Goal: Task Accomplishment & Management: Manage account settings

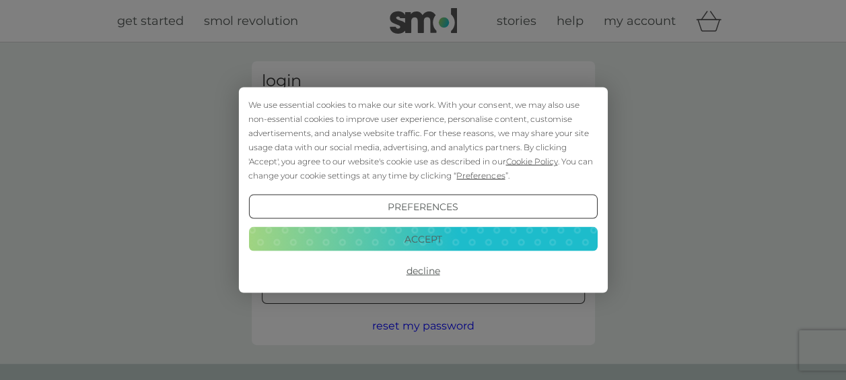
type input "[EMAIL_ADDRESS][DOMAIN_NAME]"
click at [419, 267] on button "Decline" at bounding box center [422, 270] width 349 height 24
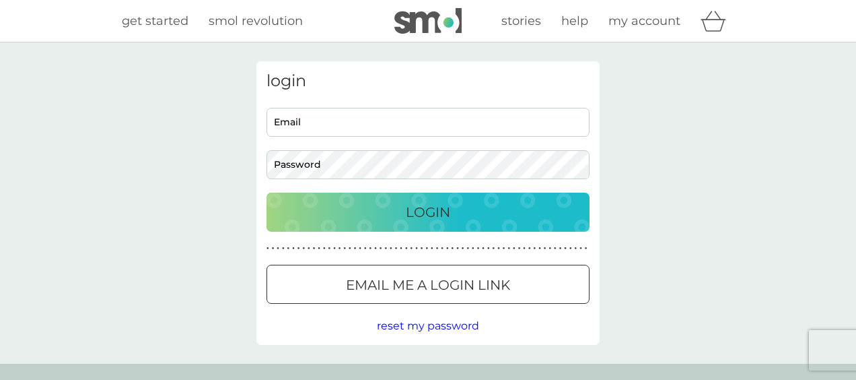
click at [365, 218] on div "Login" at bounding box center [428, 212] width 296 height 22
type input "[EMAIL_ADDRESS][DOMAIN_NAME]"
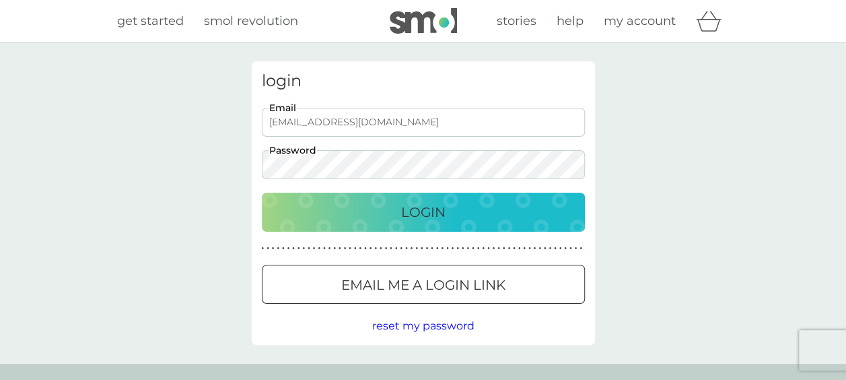
click at [366, 220] on div "Login" at bounding box center [423, 212] width 296 height 22
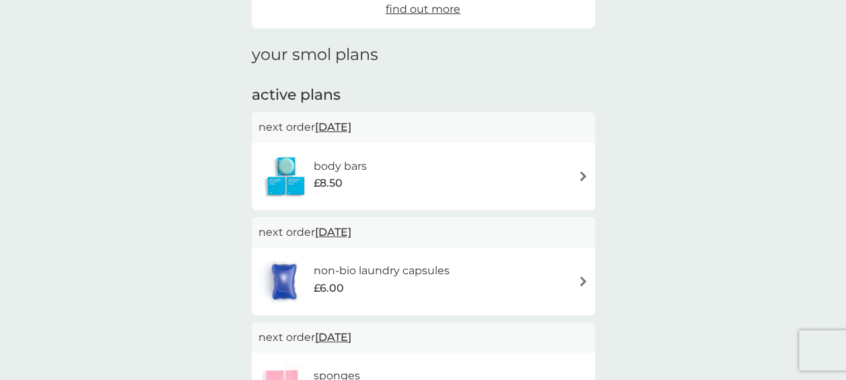
scroll to position [157, 0]
click at [475, 272] on div "non-bio laundry capsules £6.00" at bounding box center [423, 279] width 330 height 47
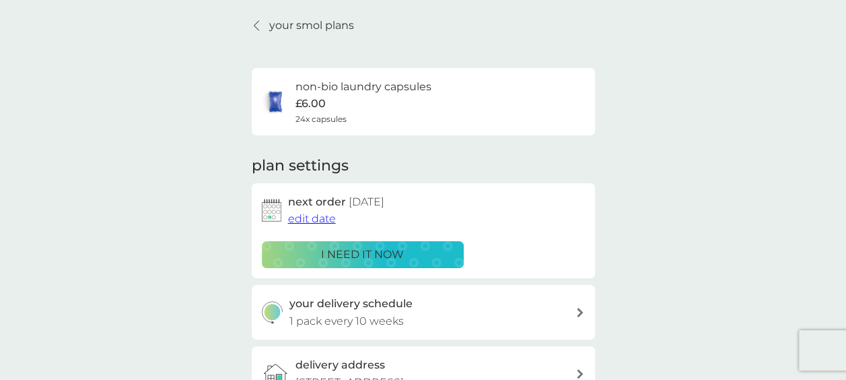
scroll to position [46, 0]
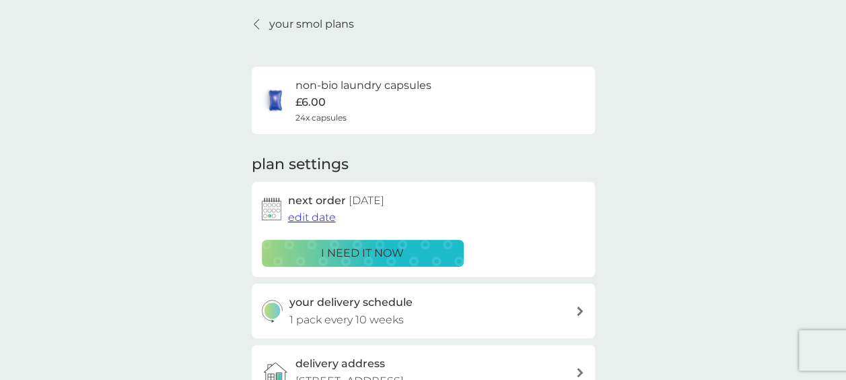
click at [322, 220] on span "edit date" at bounding box center [312, 217] width 48 height 13
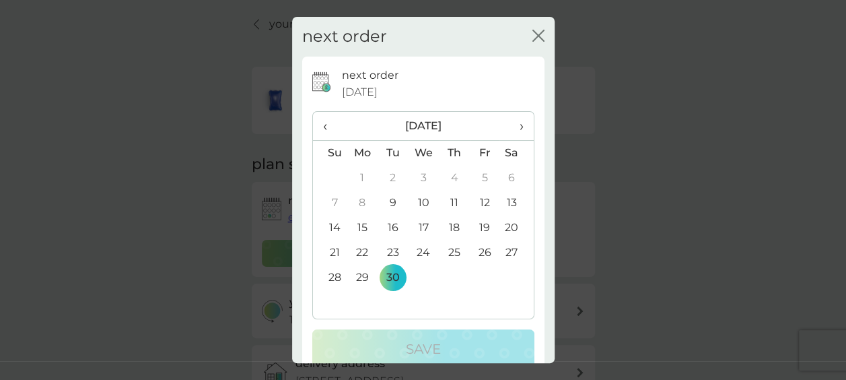
scroll to position [25, 0]
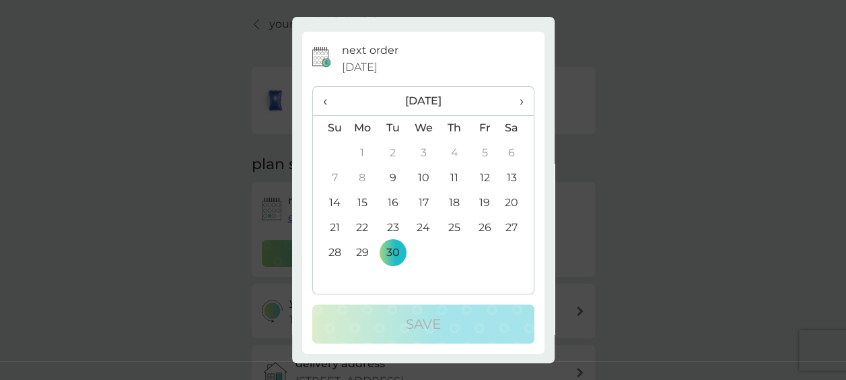
click at [606, 124] on div "next order close next order 30 Sep 2025 ‹ September 2025 › Su Mo Tu We Th Fr Sa…" at bounding box center [423, 190] width 846 height 380
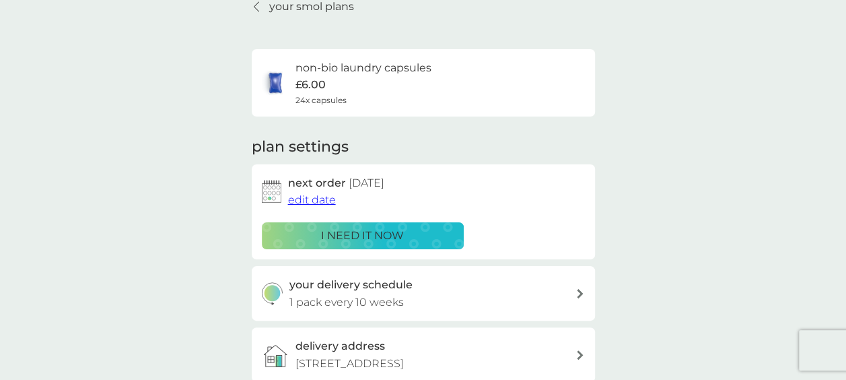
scroll to position [59, 0]
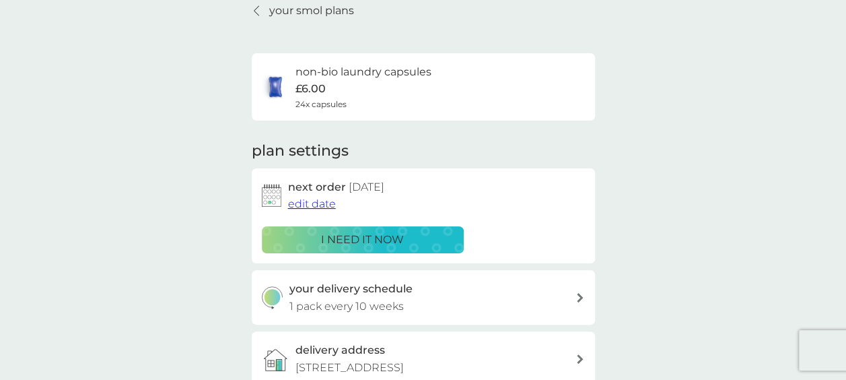
click at [319, 203] on span "edit date" at bounding box center [312, 203] width 48 height 13
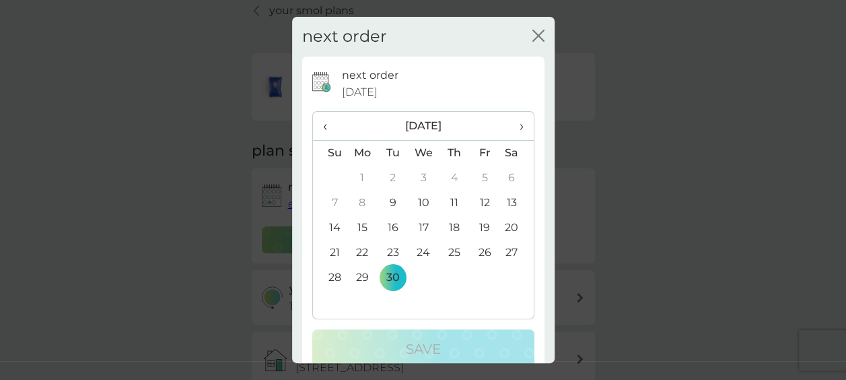
click at [510, 124] on span "›" at bounding box center [516, 126] width 13 height 28
click at [448, 276] on td "30" at bounding box center [454, 277] width 30 height 25
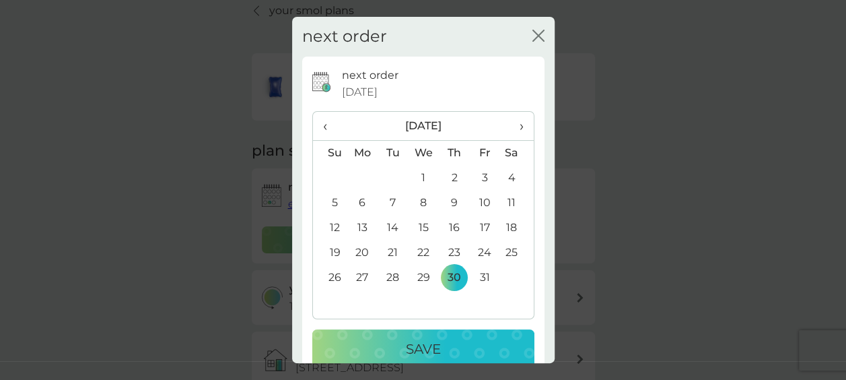
click at [433, 338] on p "Save" at bounding box center [423, 349] width 35 height 22
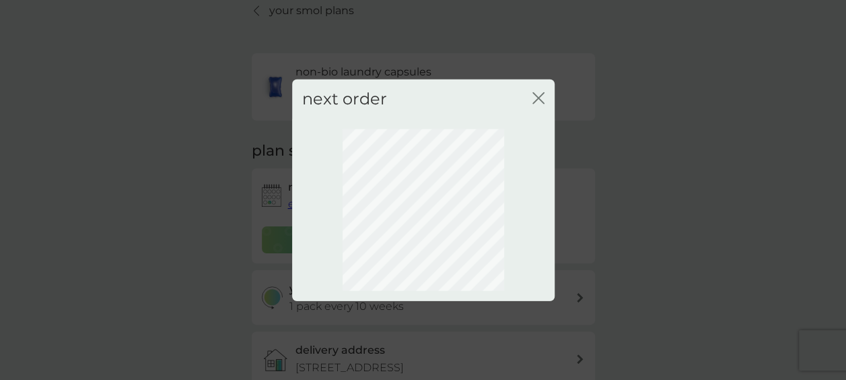
click at [538, 98] on icon "close" at bounding box center [540, 98] width 5 height 11
click at [539, 96] on icon "close" at bounding box center [540, 98] width 5 height 11
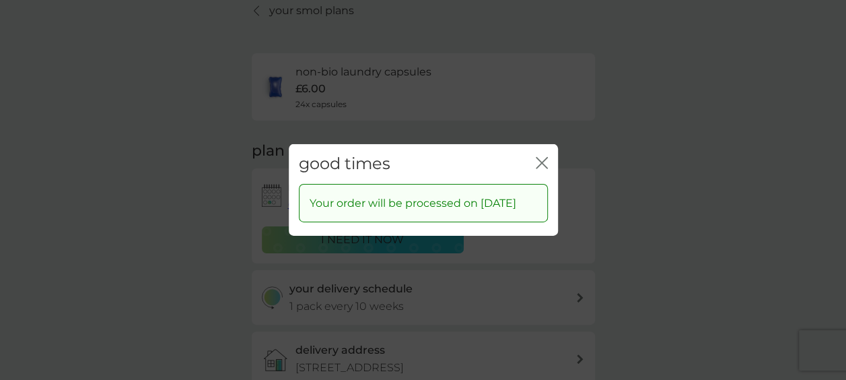
click at [540, 157] on icon "close" at bounding box center [542, 163] width 12 height 12
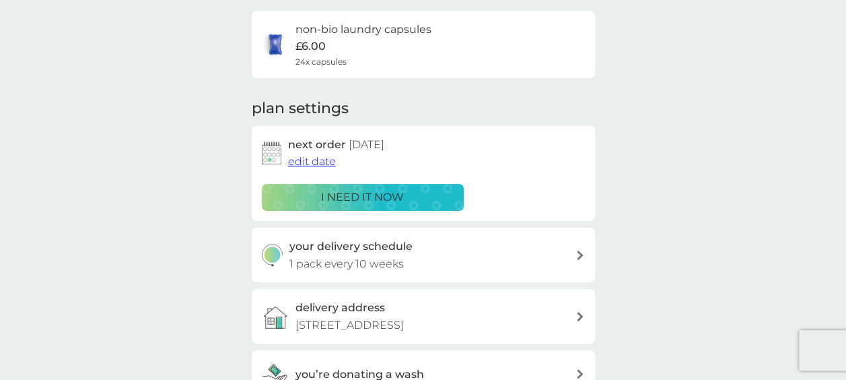
scroll to position [0, 0]
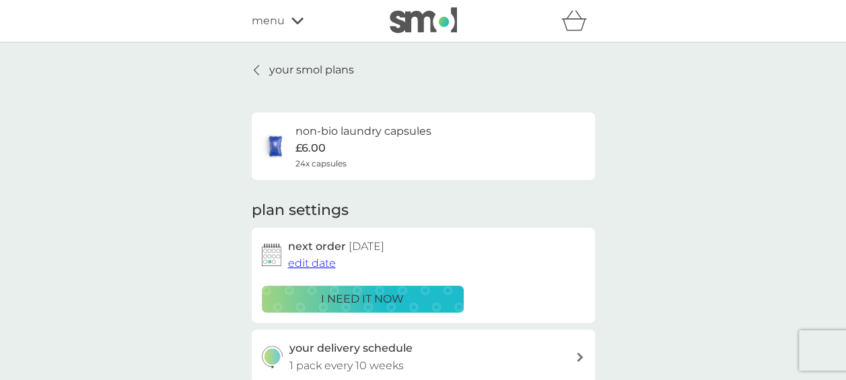
click at [273, 62] on p "your smol plans" at bounding box center [311, 70] width 85 height 18
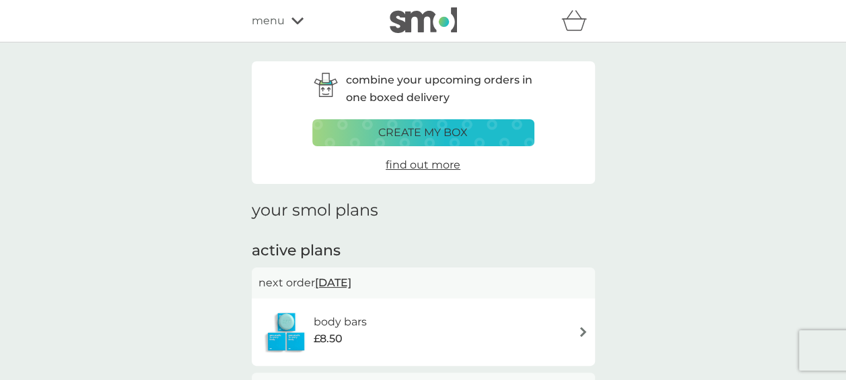
click at [284, 19] on div "menu" at bounding box center [309, 21] width 114 height 18
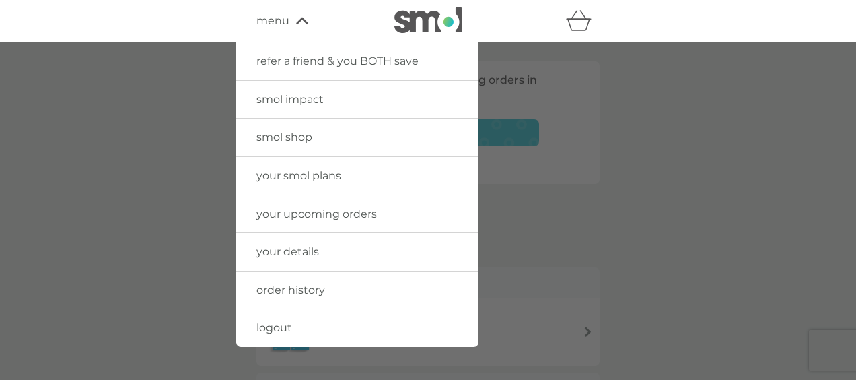
click at [266, 243] on link "your details" at bounding box center [357, 252] width 242 height 38
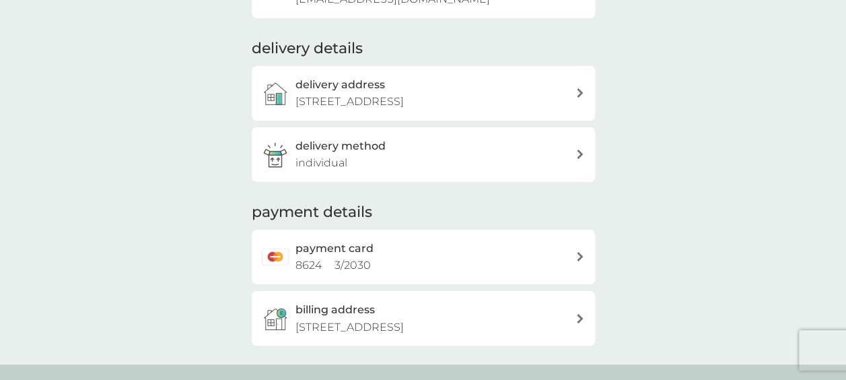
scroll to position [166, 0]
click at [349, 256] on h2 "payment card" at bounding box center [334, 248] width 78 height 18
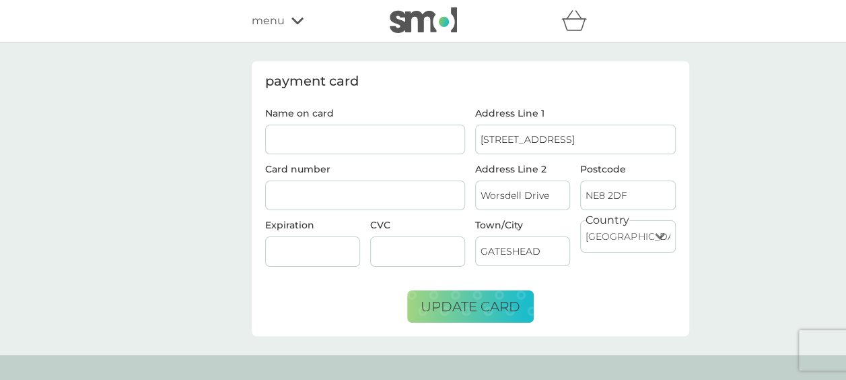
click at [328, 325] on div "payment card Name on card Card number Expiration CVC Address Line 1 72 Colombo …" at bounding box center [471, 198] width 438 height 275
